Goal: Navigation & Orientation: Find specific page/section

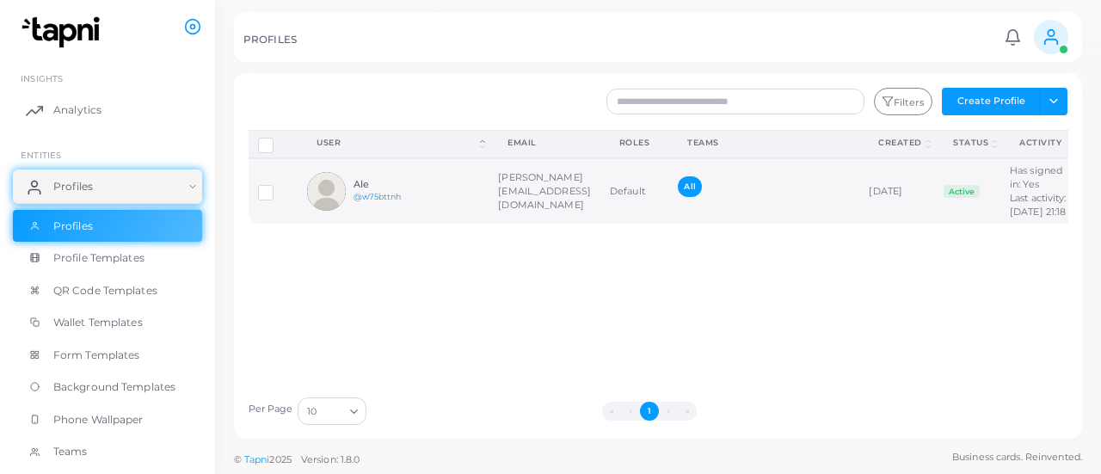
click at [600, 208] on td "[PERSON_NAME][EMAIL_ADDRESS][DOMAIN_NAME]" at bounding box center [544, 190] width 112 height 65
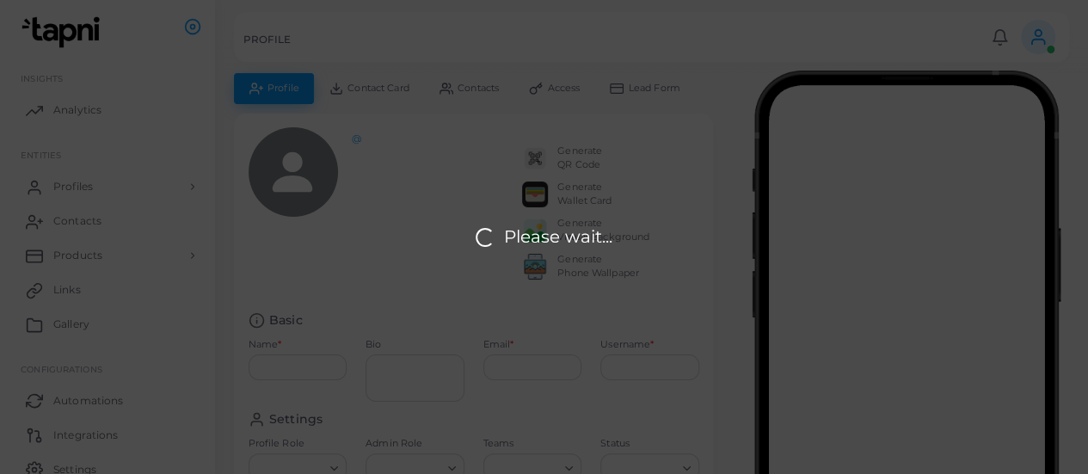
type input "***"
type input "**********"
type input "********"
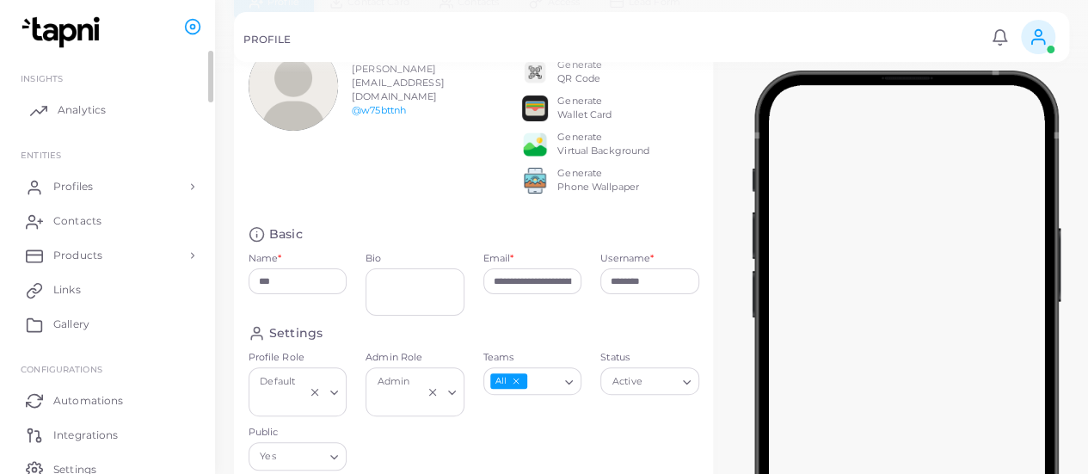
click at [108, 109] on link "Analytics" at bounding box center [107, 110] width 189 height 34
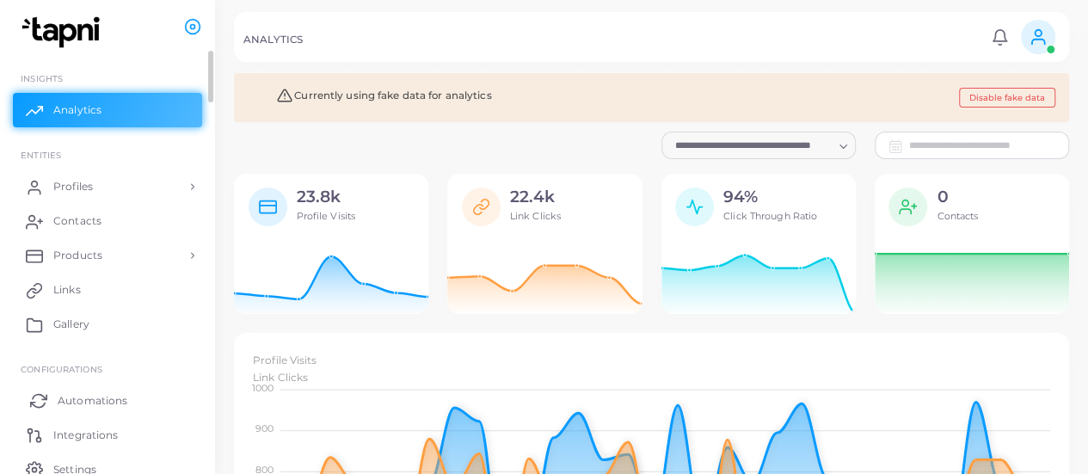
scroll to position [74, 0]
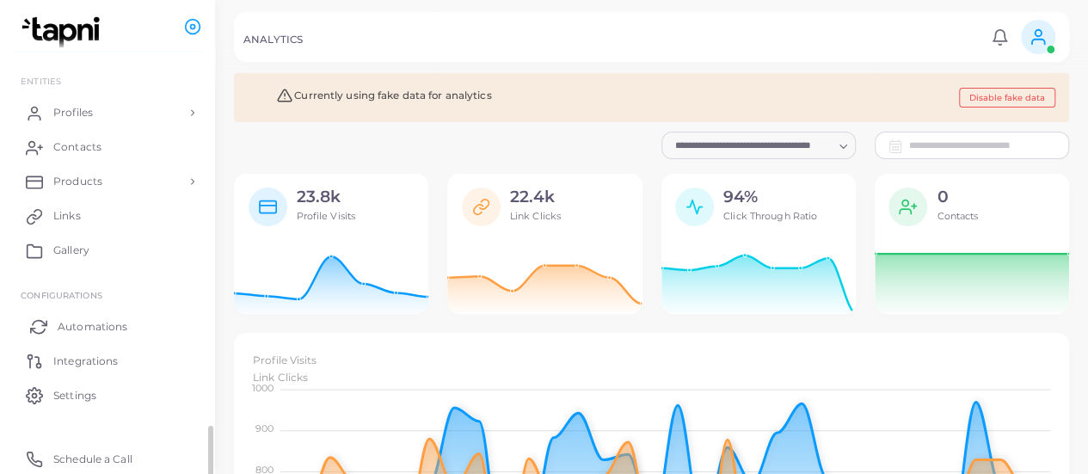
click at [101, 323] on span "Automations" at bounding box center [93, 326] width 70 height 15
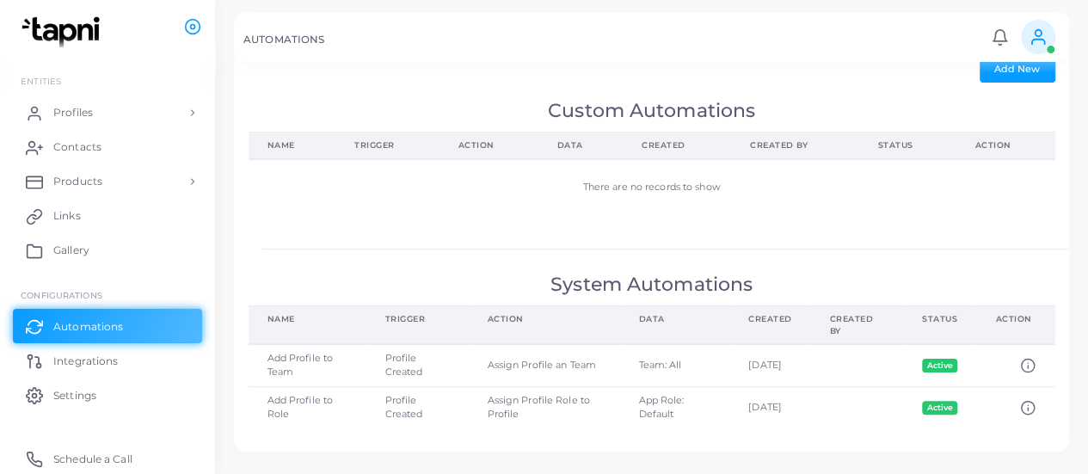
scroll to position [57, 0]
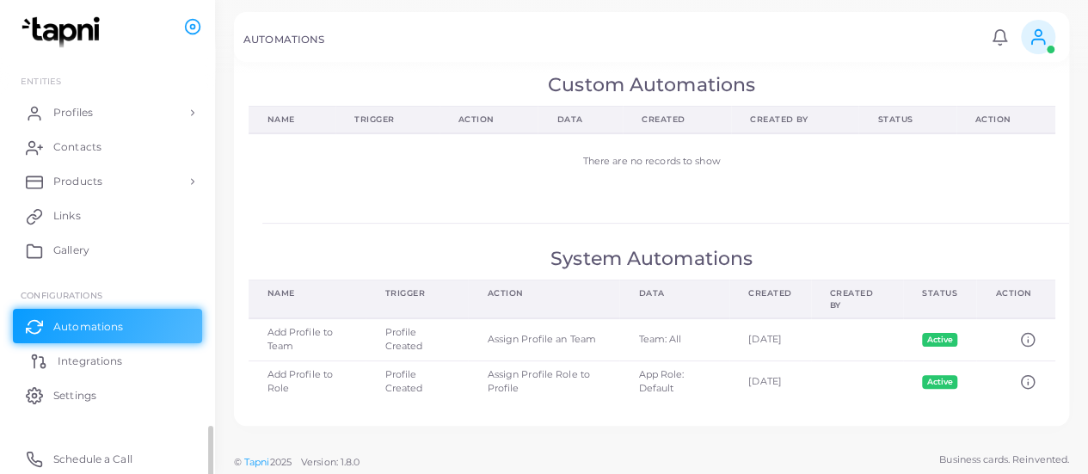
click at [95, 351] on link "Integrations" at bounding box center [107, 360] width 189 height 34
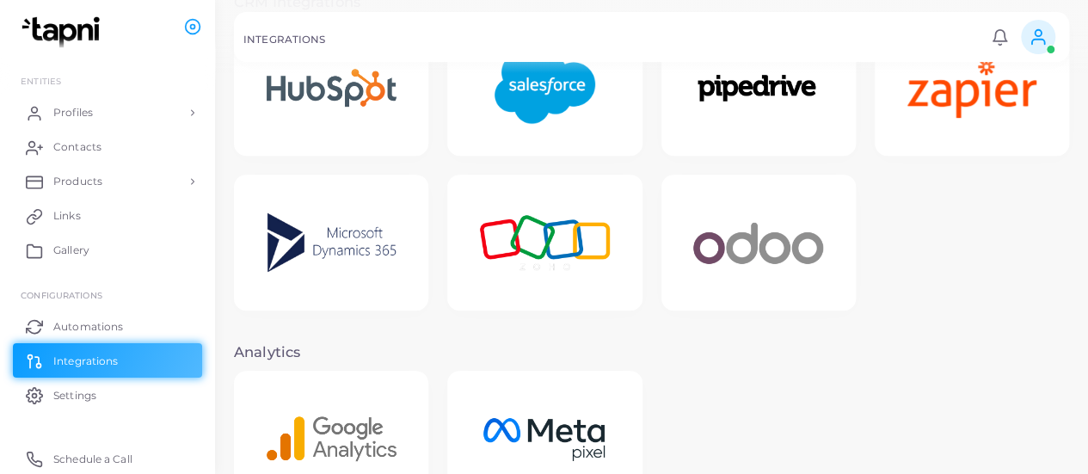
scroll to position [526, 0]
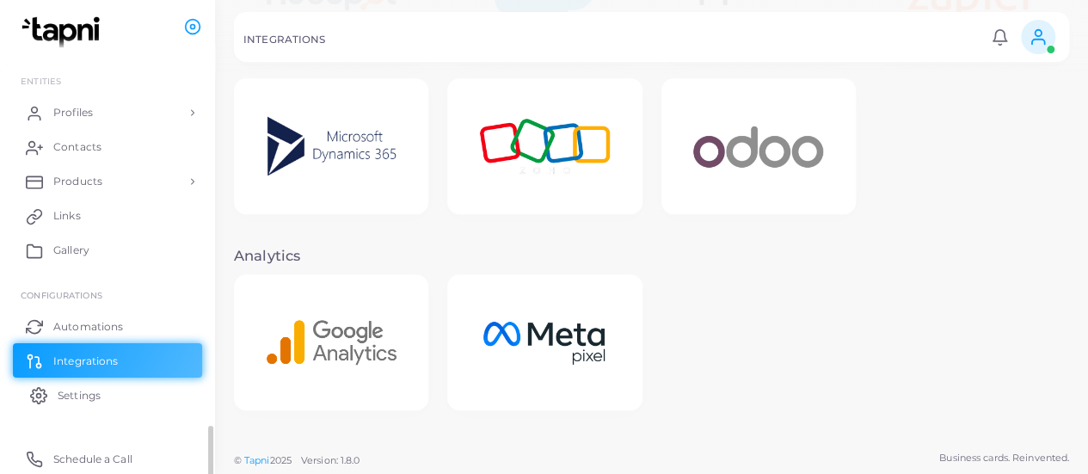
click at [58, 392] on span "Settings" at bounding box center [79, 395] width 43 height 15
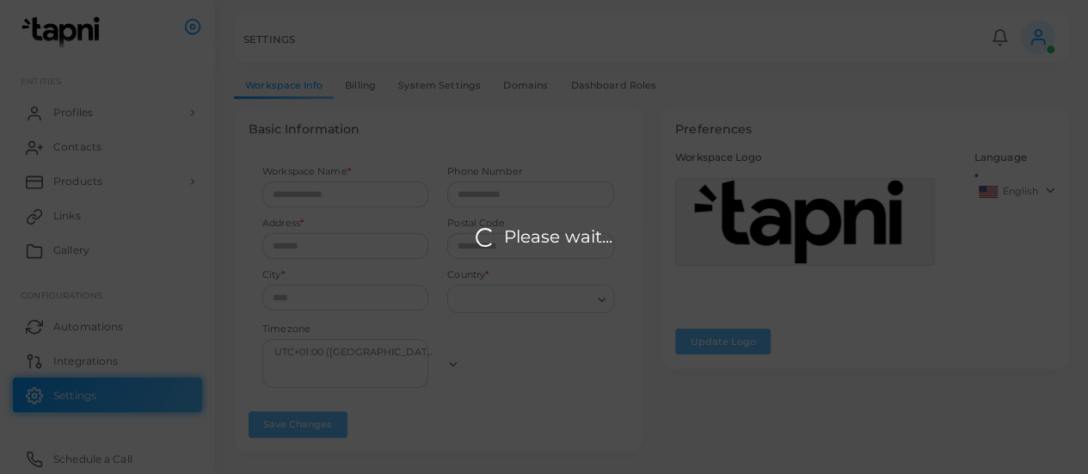
type input "*********"
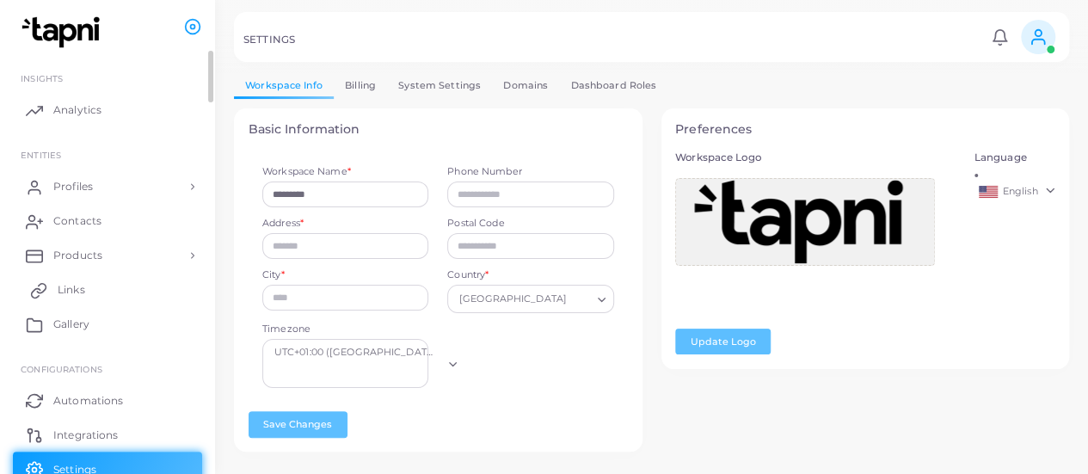
click at [136, 285] on link "Links" at bounding box center [107, 290] width 189 height 34
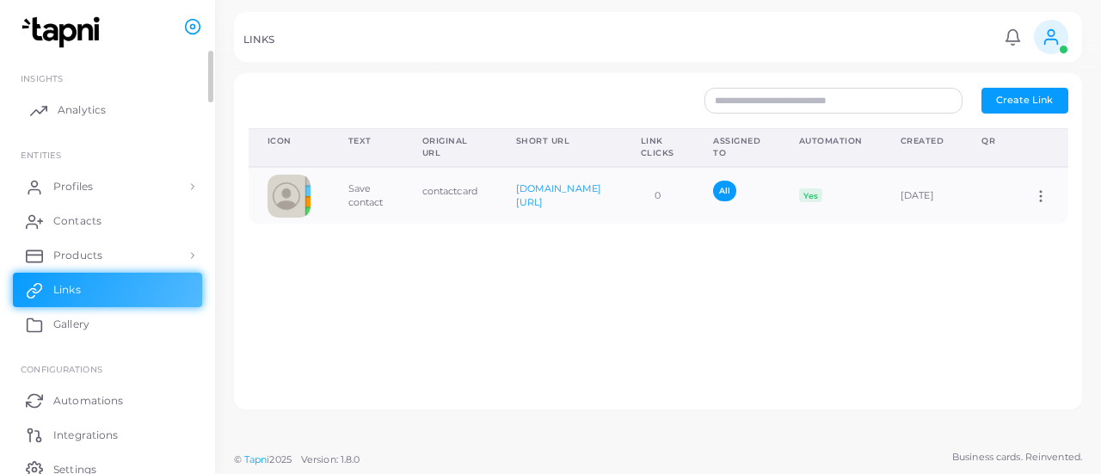
click at [115, 107] on link "Analytics" at bounding box center [107, 110] width 189 height 34
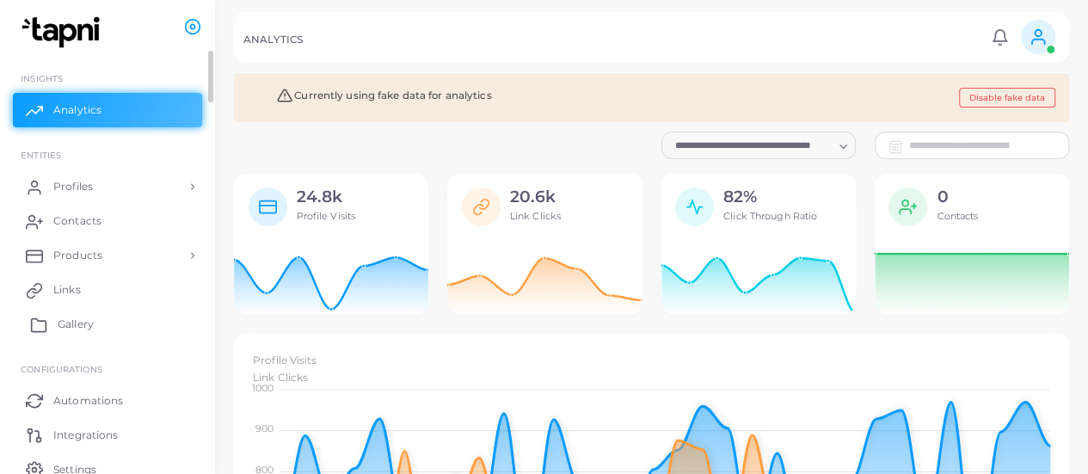
scroll to position [74, 0]
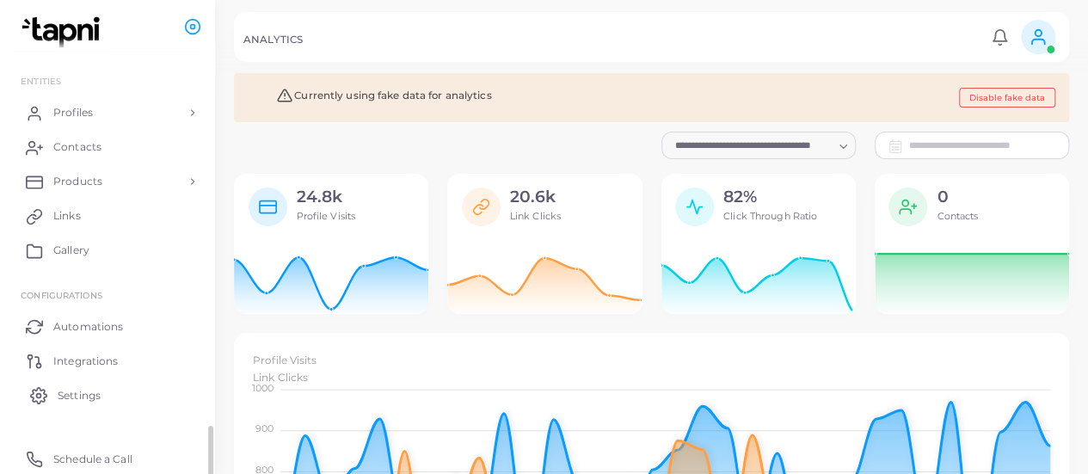
click at [108, 390] on link "Settings" at bounding box center [107, 394] width 189 height 34
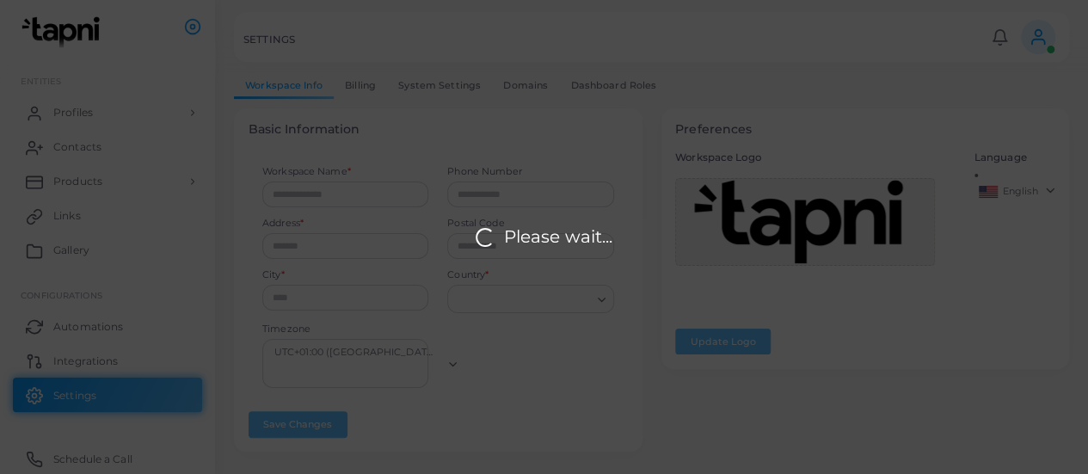
type input "*********"
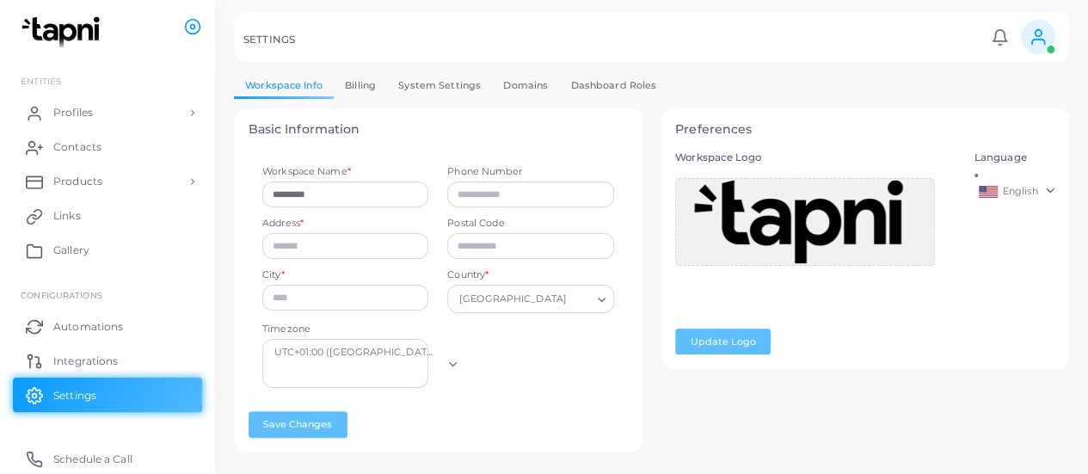
scroll to position [25, 0]
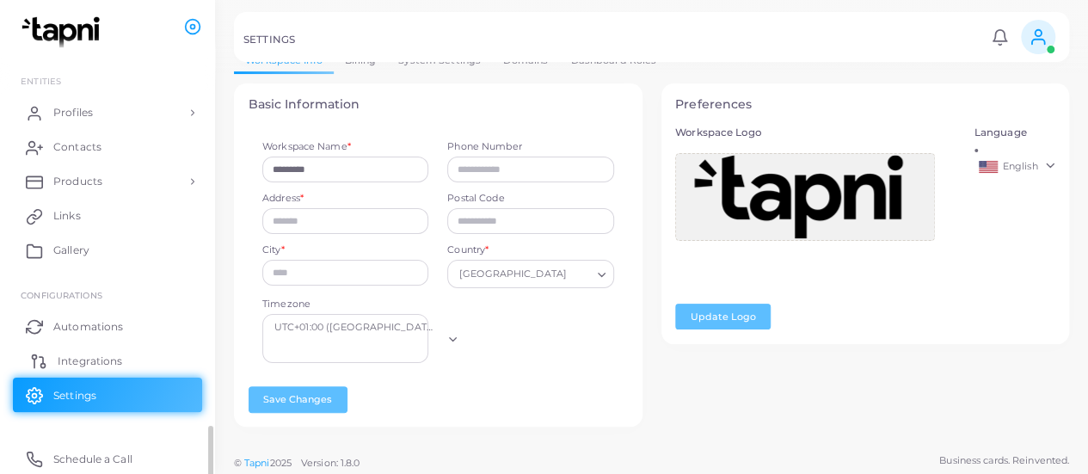
click at [59, 350] on link "Integrations" at bounding box center [107, 360] width 189 height 34
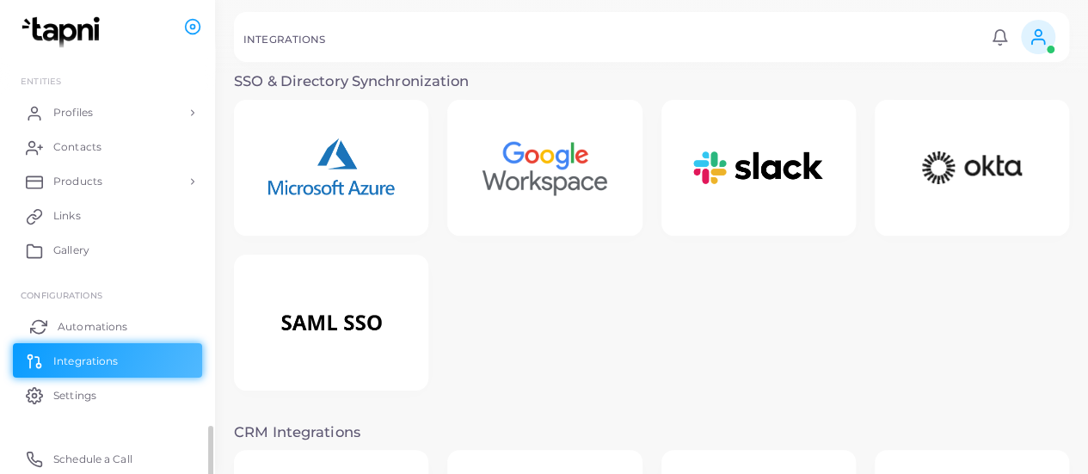
click at [93, 326] on span "Automations" at bounding box center [93, 326] width 70 height 15
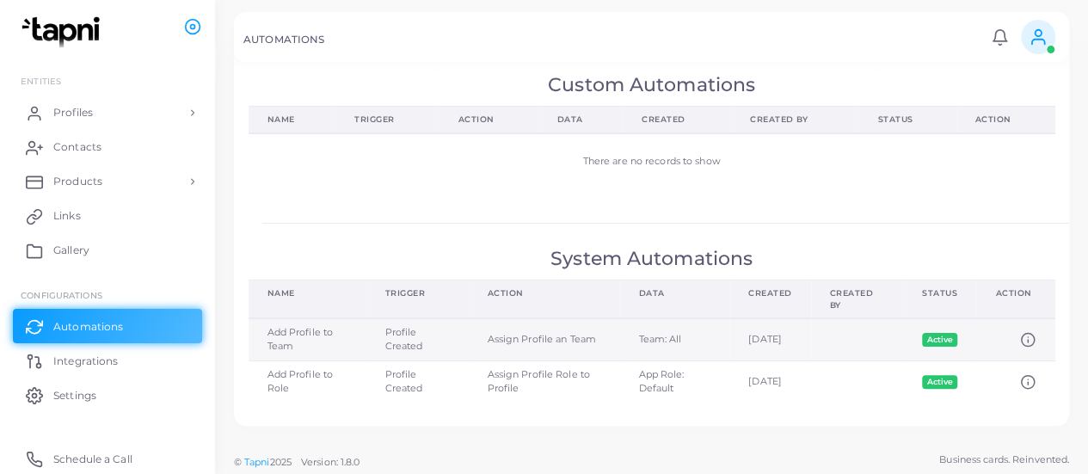
scroll to position [20, 0]
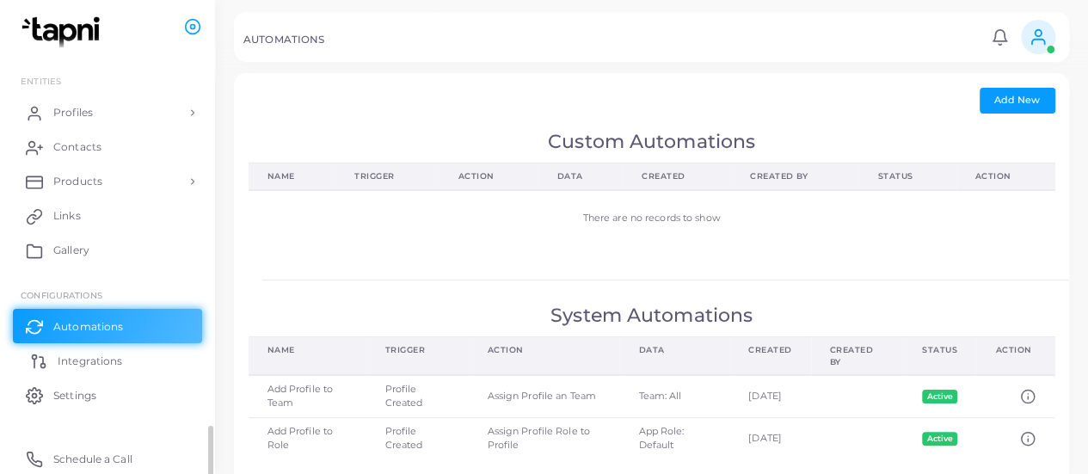
click at [127, 350] on link "Integrations" at bounding box center [107, 360] width 189 height 34
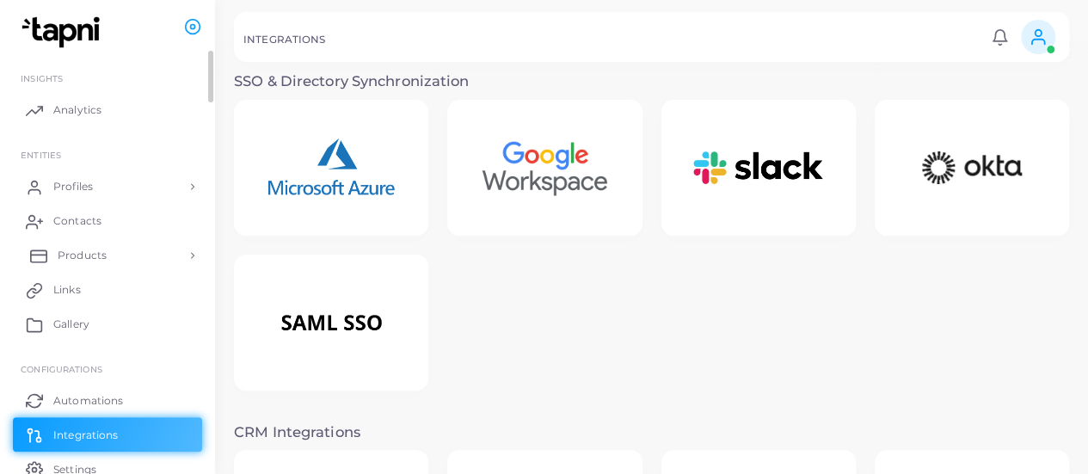
click at [99, 247] on link "Products" at bounding box center [107, 255] width 189 height 34
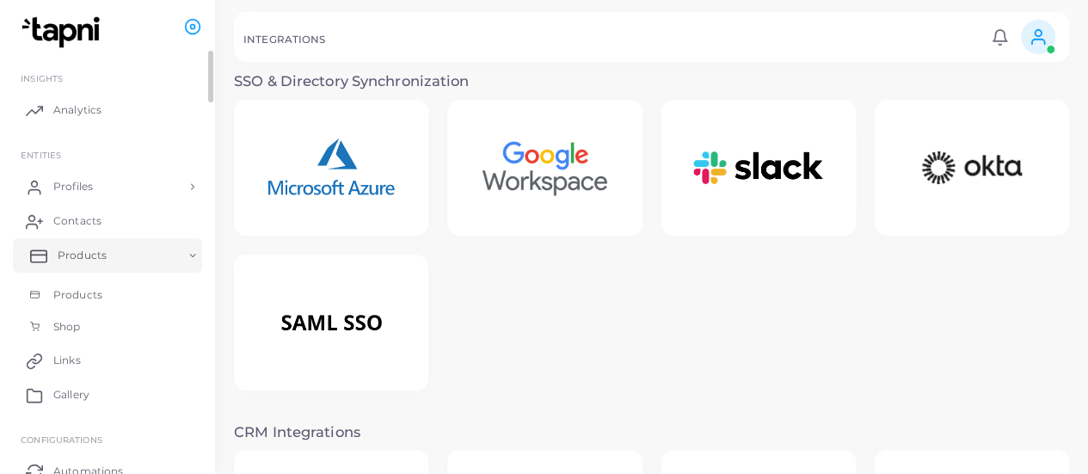
click at [120, 247] on link "Products" at bounding box center [107, 255] width 189 height 34
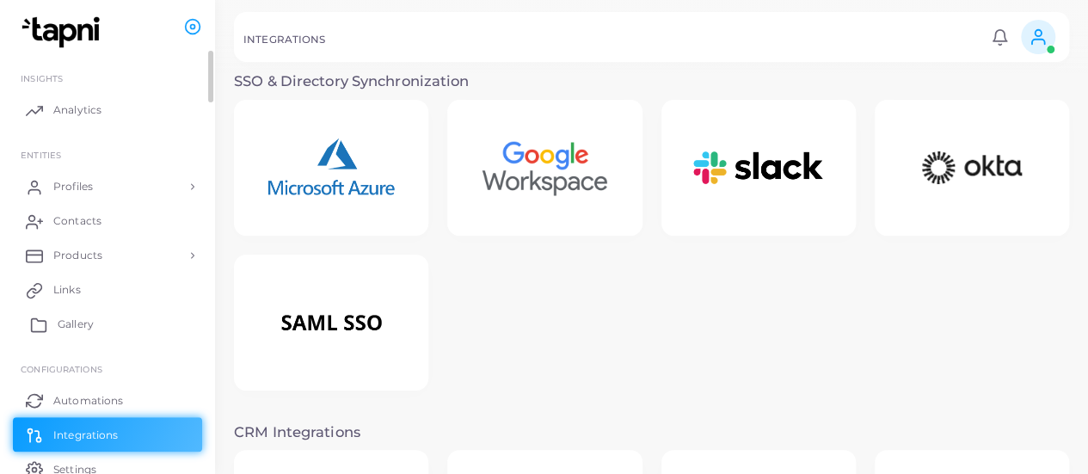
click at [105, 316] on link "Gallery" at bounding box center [107, 324] width 189 height 34
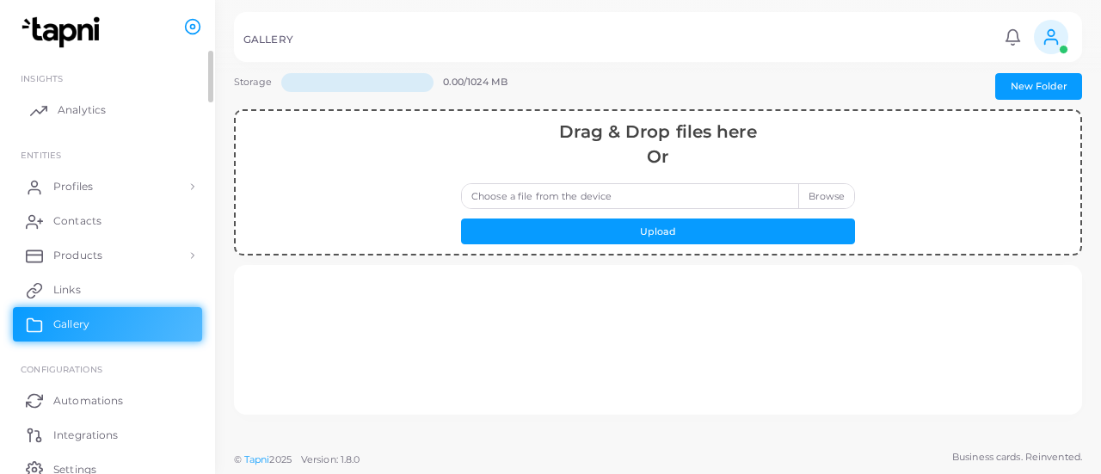
click at [74, 113] on span "Analytics" at bounding box center [82, 109] width 48 height 15
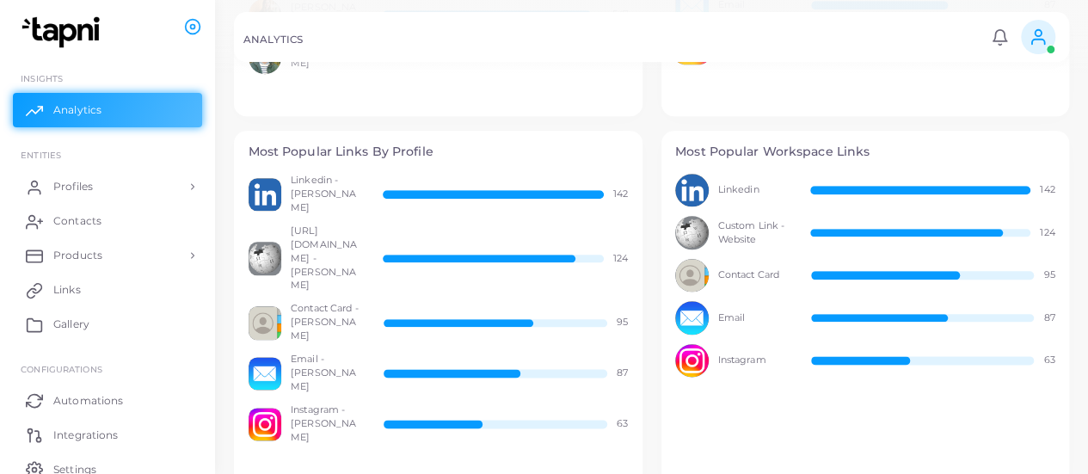
scroll to position [882, 0]
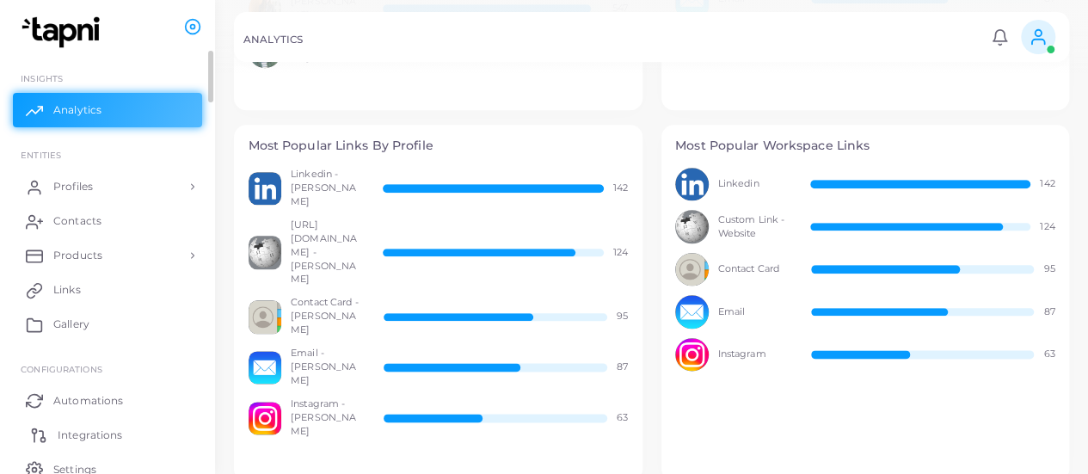
click at [115, 427] on span "Integrations" at bounding box center [90, 434] width 64 height 15
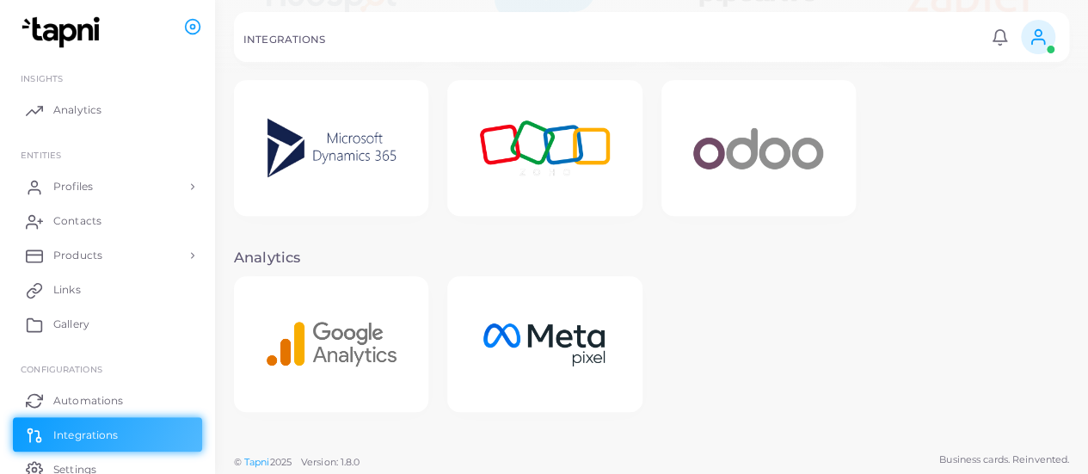
scroll to position [526, 0]
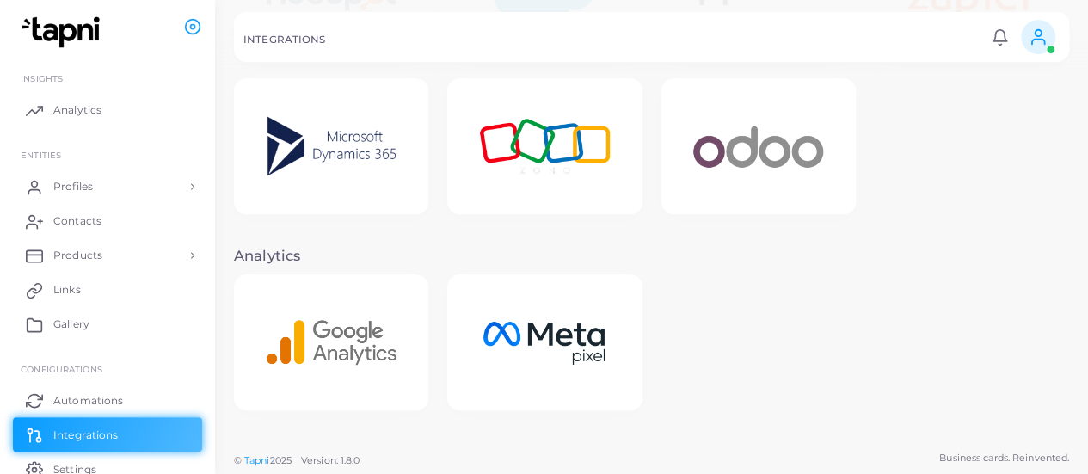
click at [292, 324] on img at bounding box center [331, 342] width 166 height 82
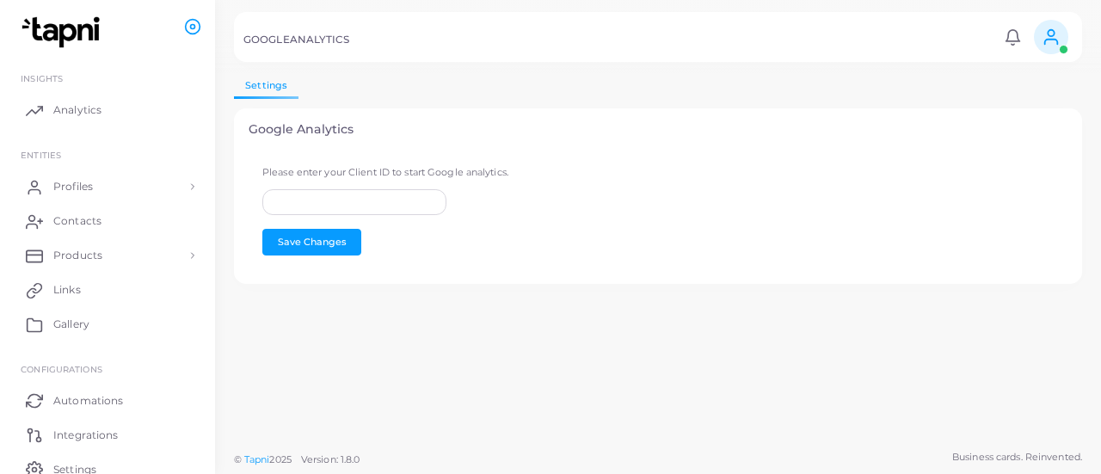
click at [1056, 43] on icon at bounding box center [1050, 42] width 13 height 5
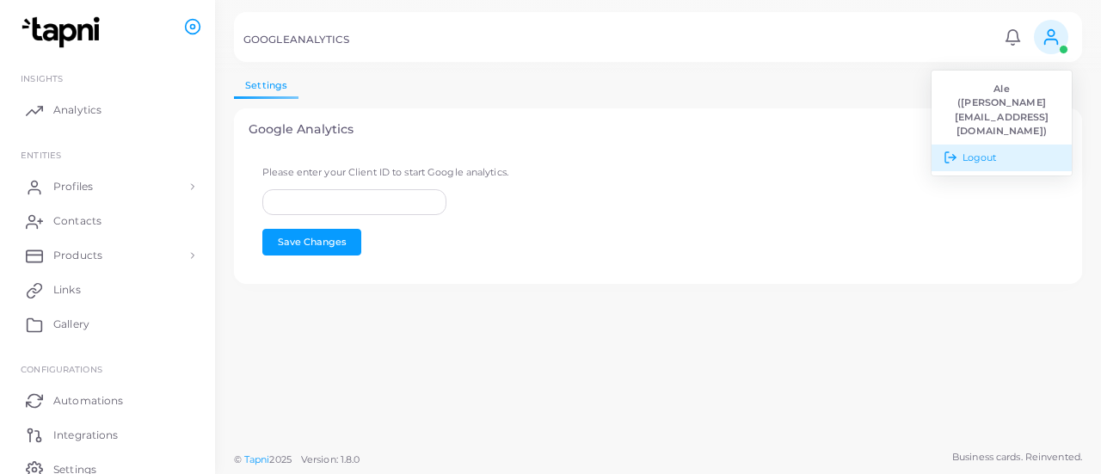
click at [994, 150] on span "Logout" at bounding box center [979, 157] width 34 height 15
